Goal: Task Accomplishment & Management: Manage account settings

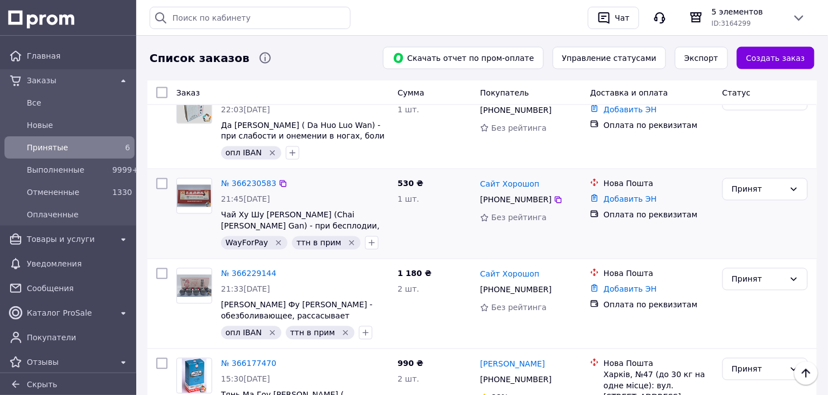
scroll to position [459, 0]
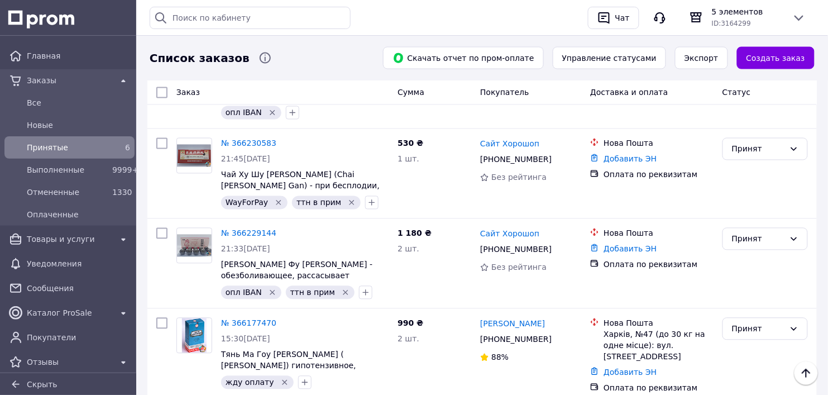
click at [243, 319] on link "№ 366177470" at bounding box center [248, 323] width 55 height 9
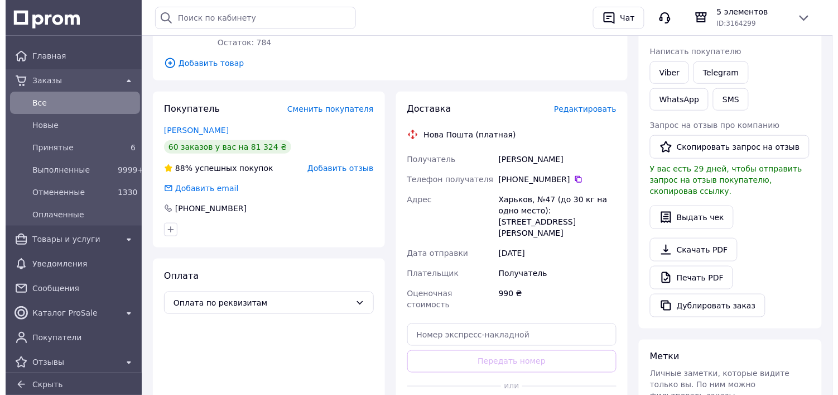
scroll to position [209, 0]
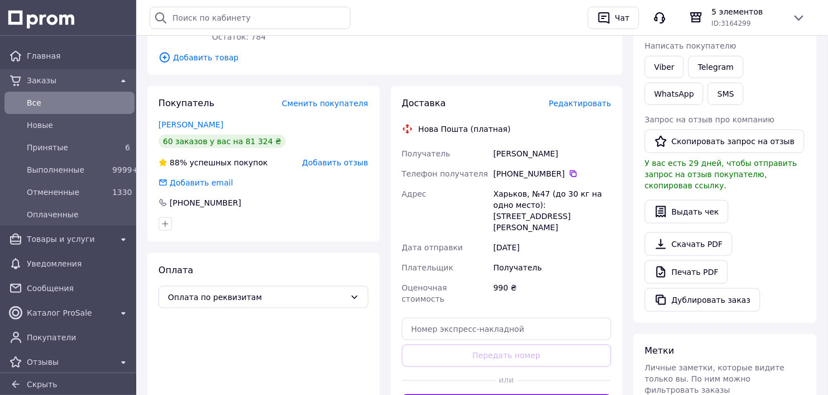
click at [578, 104] on span "Редактировать" at bounding box center [580, 103] width 63 height 9
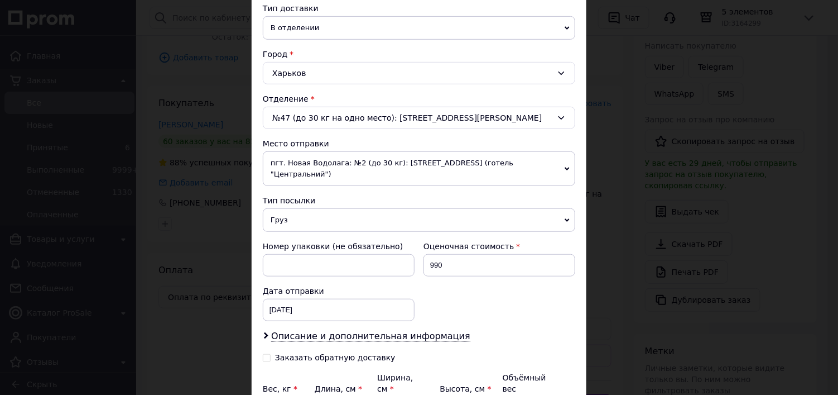
scroll to position [279, 0]
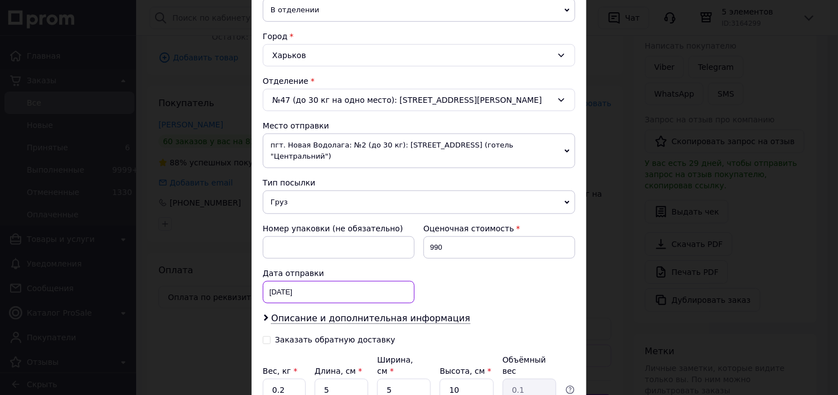
click at [280, 281] on div "[DATE] < 2025 > < Октябрь > Пн Вт Ср Чт Пт Сб Вс 29 30 1 2 3 4 5 6 7 8 9 10 11 …" at bounding box center [339, 292] width 152 height 22
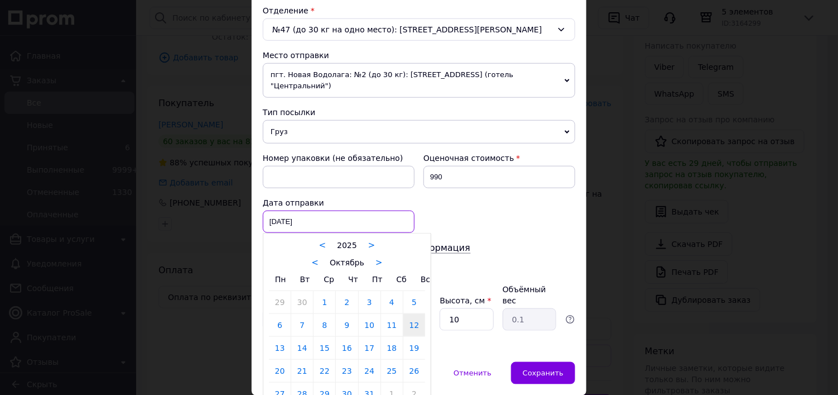
scroll to position [375, 0]
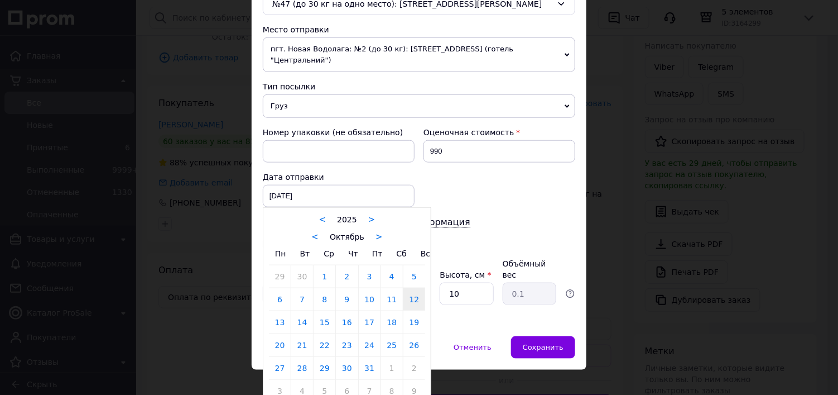
drag, startPoint x: 280, startPoint y: 310, endPoint x: 294, endPoint y: 308, distance: 14.1
click at [280, 311] on link "13" at bounding box center [280, 322] width 22 height 22
type input "[DATE]"
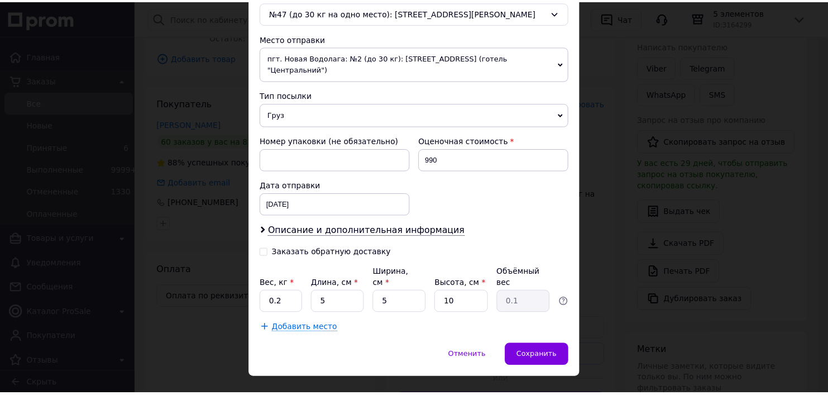
scroll to position [370, 0]
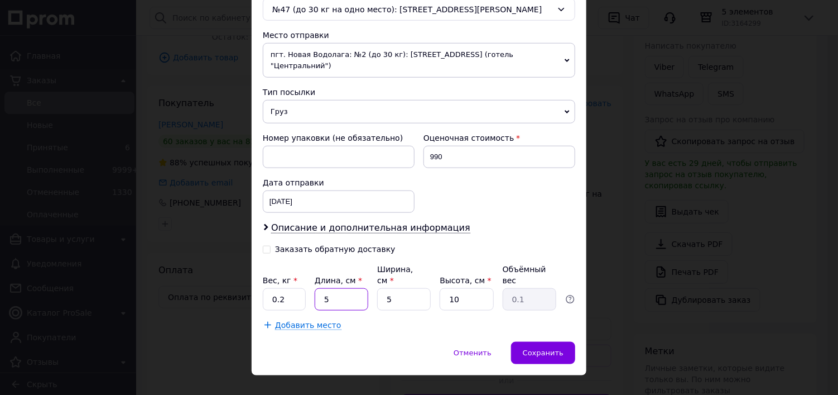
click at [341, 288] on input "5" at bounding box center [342, 299] width 54 height 22
type input "2"
type input "0.1"
type input "20"
type input "0.25"
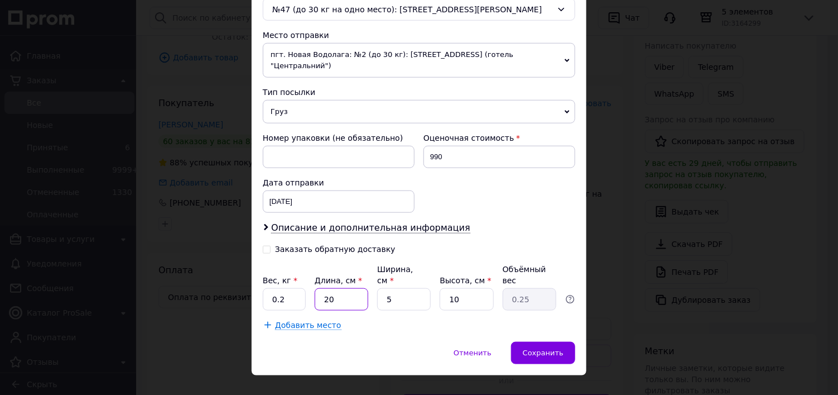
type input "20"
click at [417, 288] on input "5" at bounding box center [404, 299] width 54 height 22
type input "1"
type input "0.1"
type input "15"
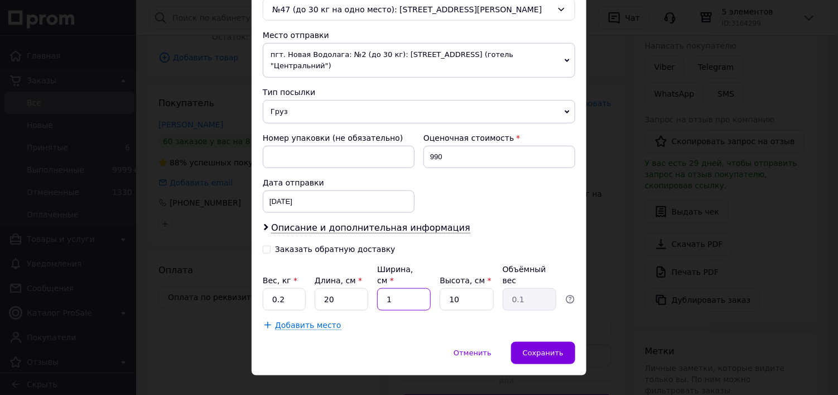
type input "0.75"
type input "15"
click at [462, 288] on input "10" at bounding box center [467, 299] width 54 height 22
type input "1"
type input "0.1"
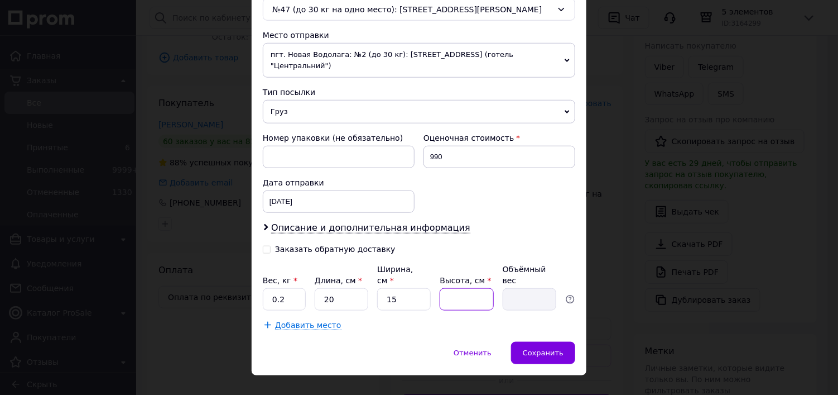
type input "4"
type input "0.3"
type input "4"
click at [534, 348] on span "Сохранить" at bounding box center [543, 352] width 41 height 8
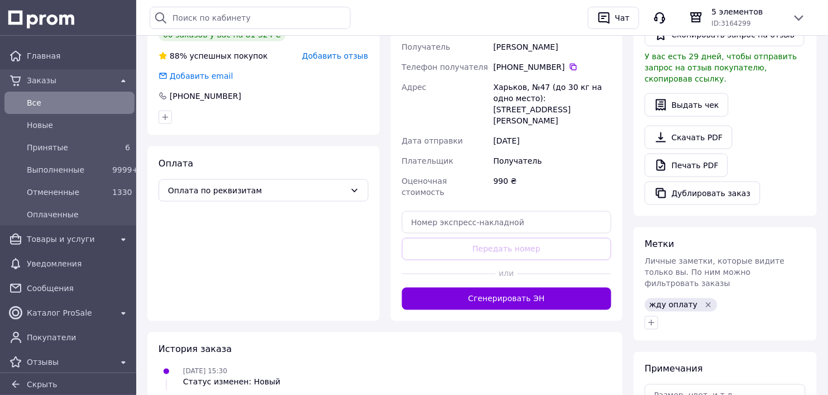
scroll to position [349, 0]
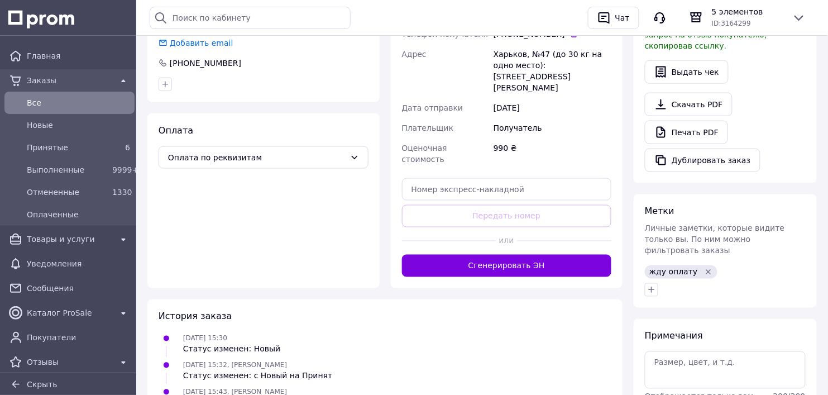
click at [706, 269] on icon "Удалить метку" at bounding box center [708, 271] width 5 height 5
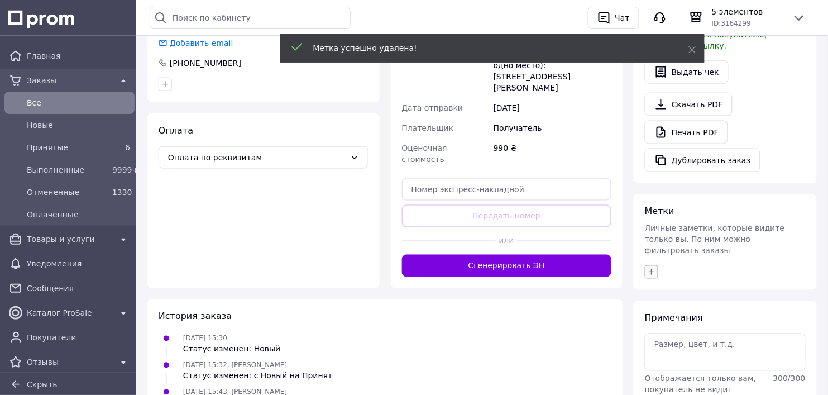
click at [651, 267] on icon "button" at bounding box center [651, 271] width 9 height 9
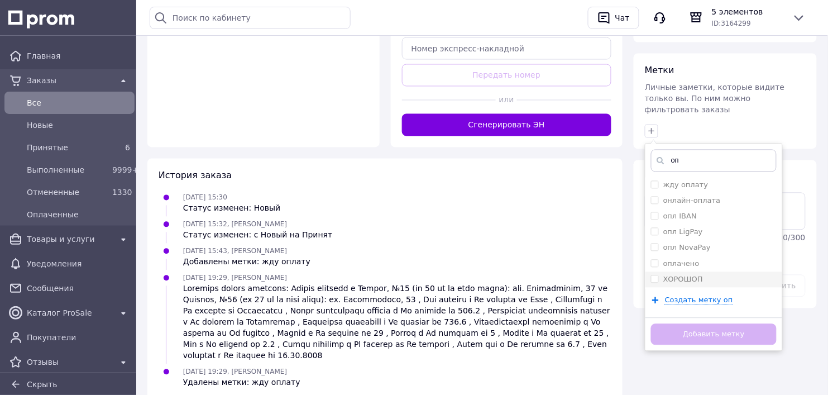
scroll to position [494, 0]
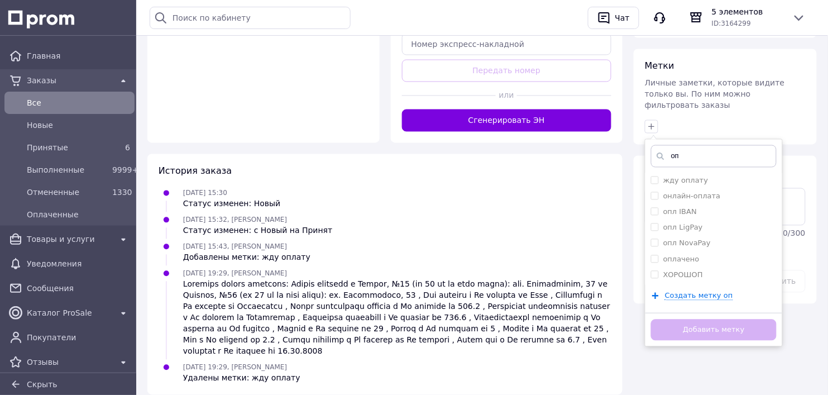
type input "о"
type input "я"
drag, startPoint x: 653, startPoint y: 233, endPoint x: 655, endPoint y: 238, distance: 5.8
click at [654, 252] on li "[PERSON_NAME]" at bounding box center [713, 260] width 137 height 16
checkbox input "true"
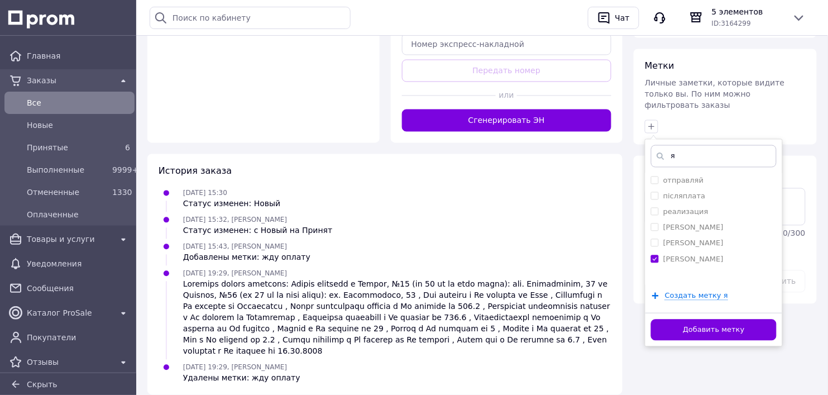
click at [702, 319] on button "Добавить метку" at bounding box center [714, 330] width 126 height 22
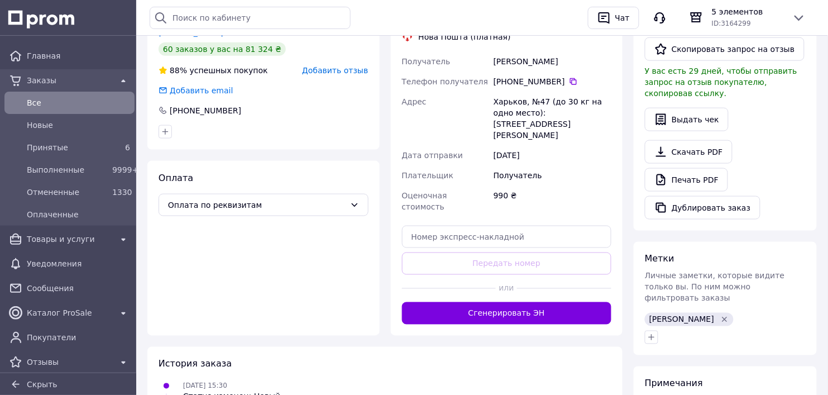
scroll to position [354, 0]
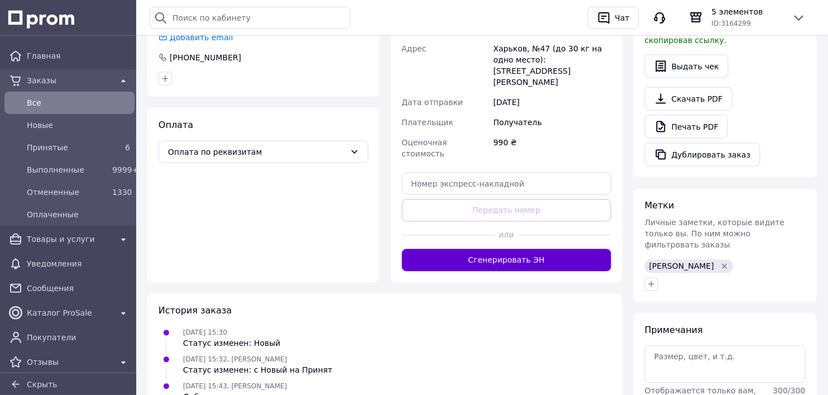
click at [508, 249] on button "Сгенерировать ЭН" at bounding box center [507, 260] width 210 height 22
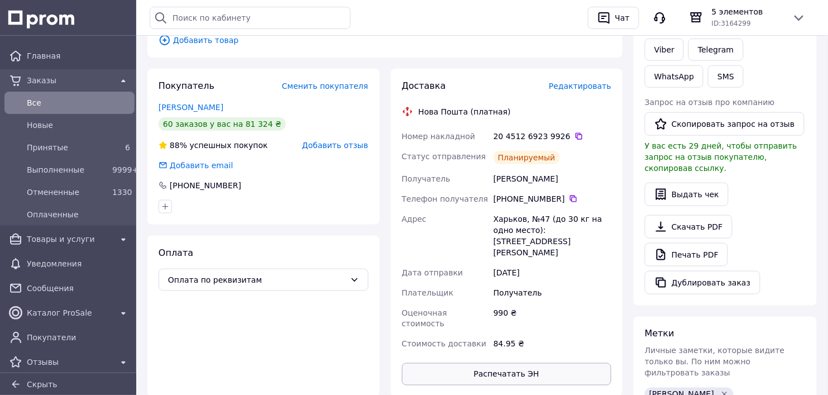
scroll to position [215, 0]
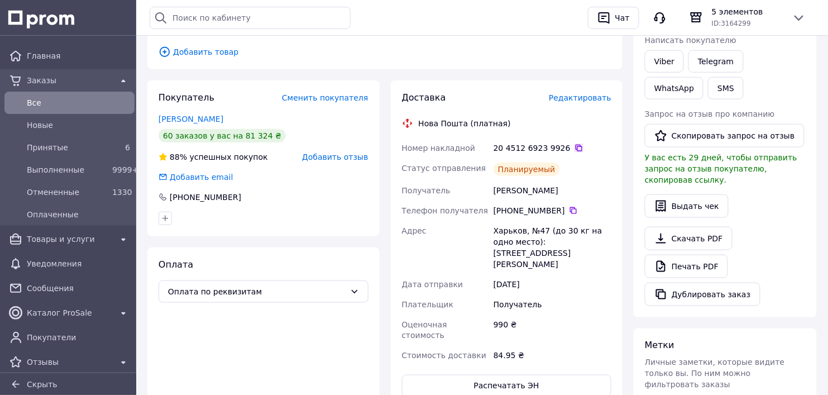
click at [576, 146] on icon at bounding box center [579, 148] width 7 height 7
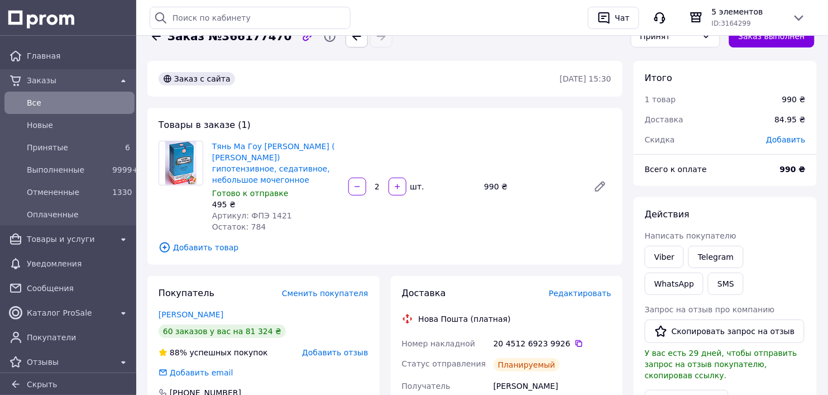
scroll to position [0, 0]
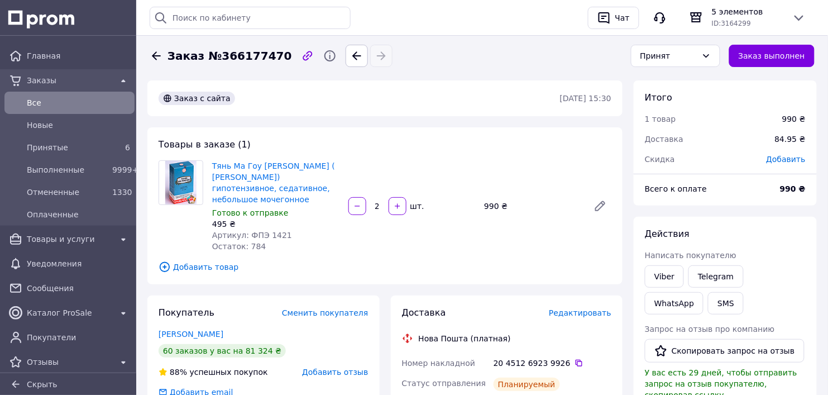
click at [152, 54] on icon at bounding box center [156, 55] width 13 height 13
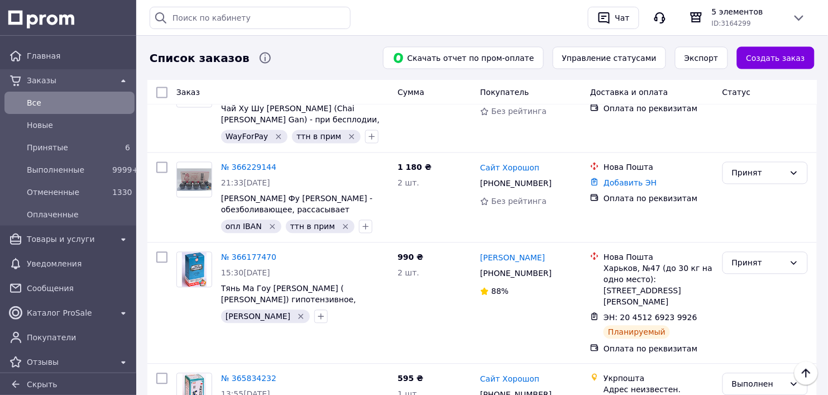
scroll to position [419, 0]
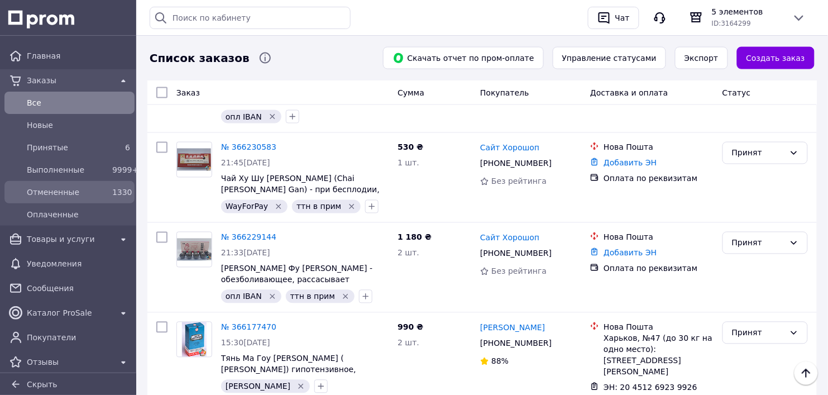
drag, startPoint x: 35, startPoint y: 143, endPoint x: 70, endPoint y: 184, distance: 53.9
click at [35, 143] on span "Принятые" at bounding box center [67, 147] width 81 height 11
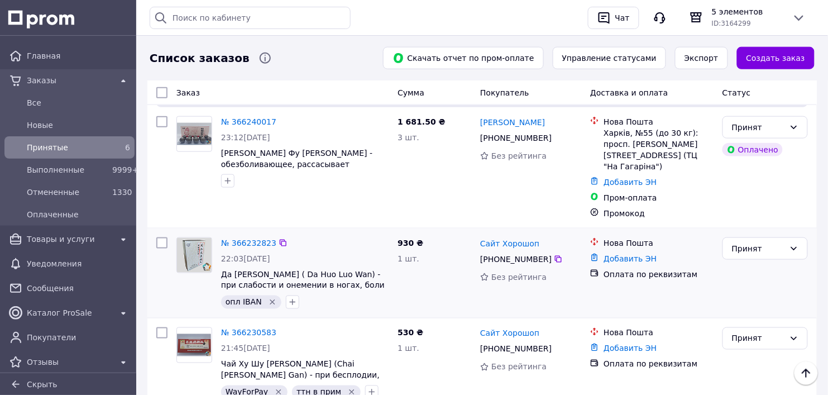
scroll to position [479, 0]
